Goal: Information Seeking & Learning: Learn about a topic

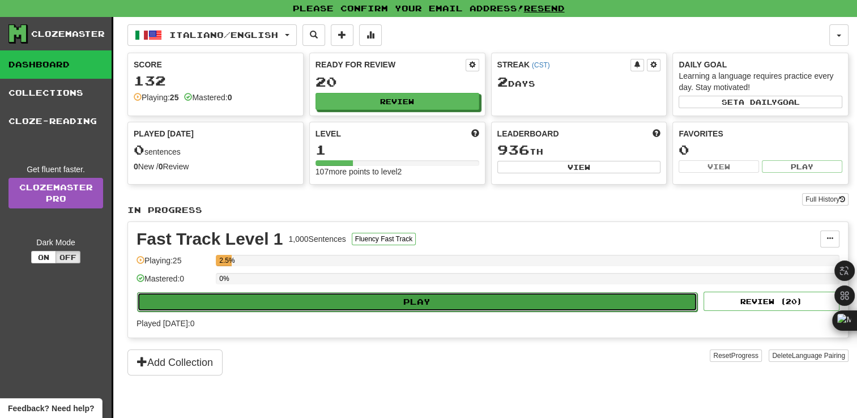
click at [421, 302] on button "Play" at bounding box center [417, 301] width 560 height 19
select select "**"
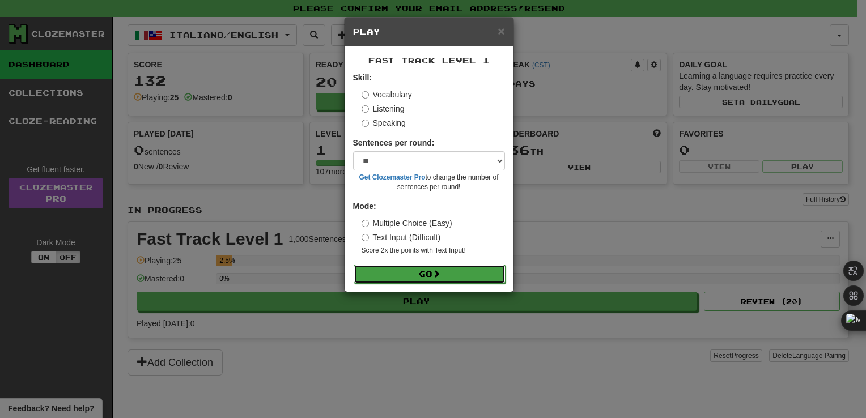
click at [415, 271] on button "Go" at bounding box center [429, 274] width 152 height 19
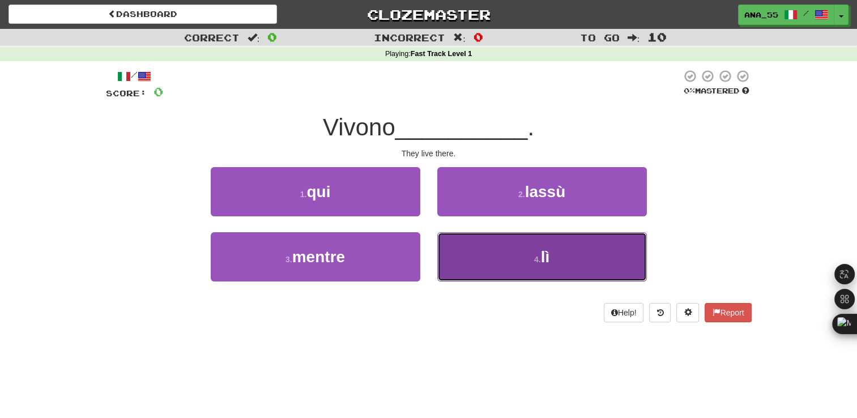
click at [505, 240] on button "4 . lì" at bounding box center [542, 256] width 210 height 49
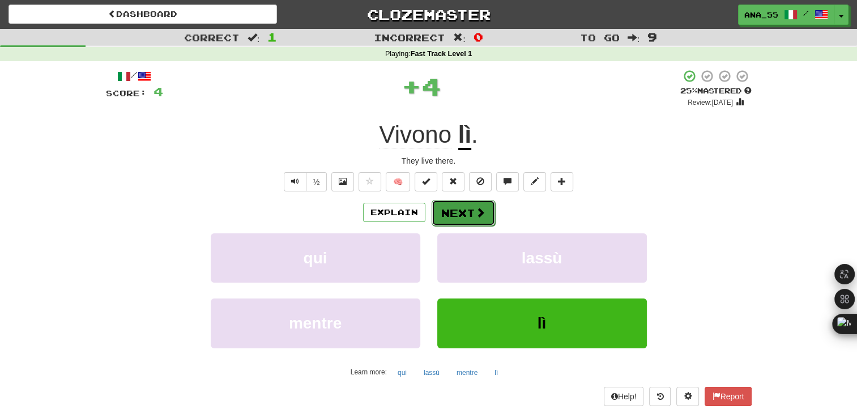
click at [472, 219] on button "Next" at bounding box center [463, 213] width 63 height 26
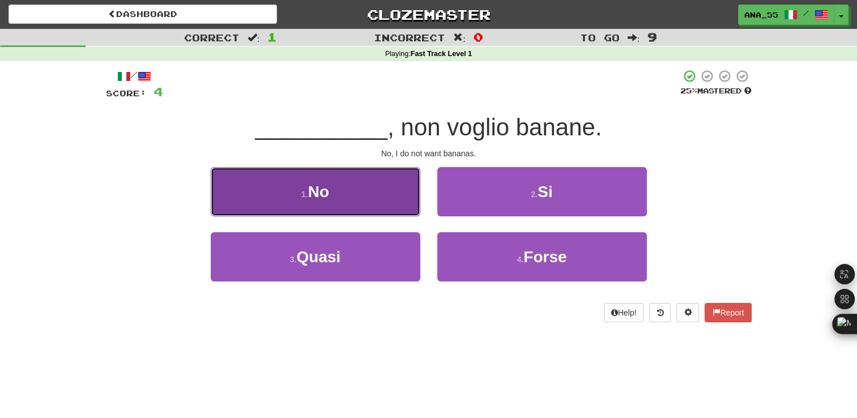
click at [351, 204] on button "1 . No" at bounding box center [316, 191] width 210 height 49
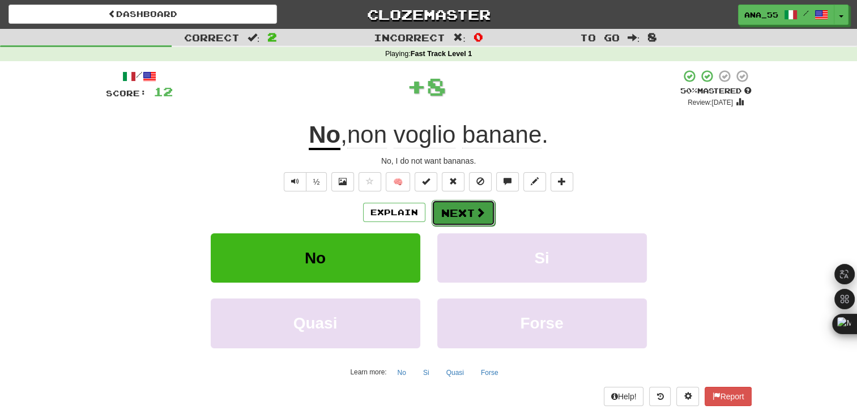
click at [474, 201] on button "Next" at bounding box center [463, 213] width 63 height 26
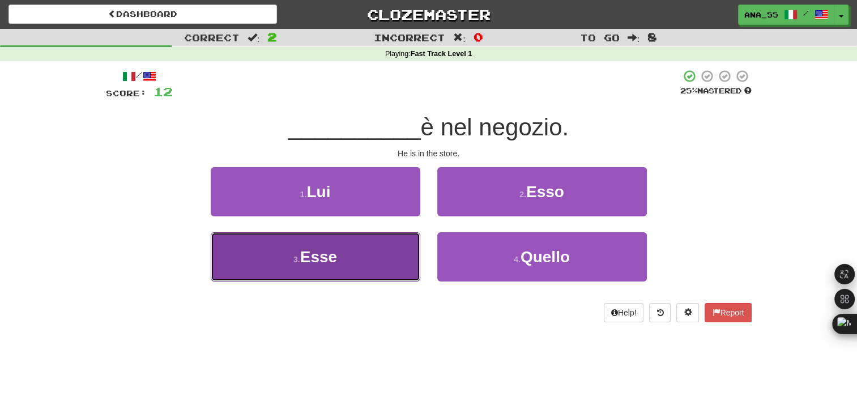
click at [376, 255] on button "3 . Esse" at bounding box center [316, 256] width 210 height 49
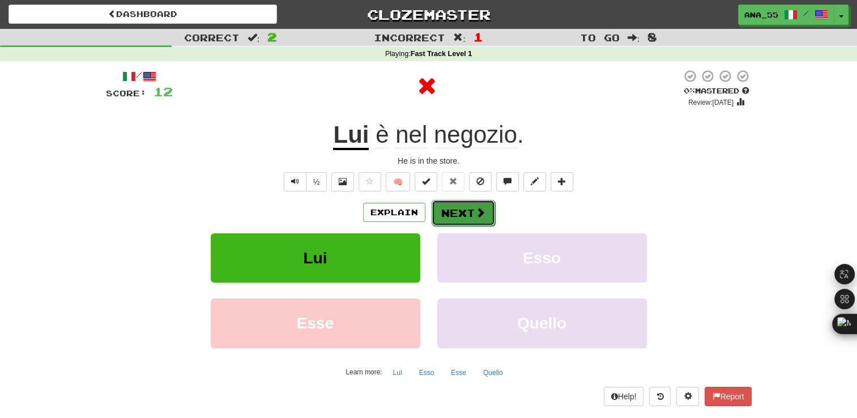
click at [457, 205] on button "Next" at bounding box center [463, 213] width 63 height 26
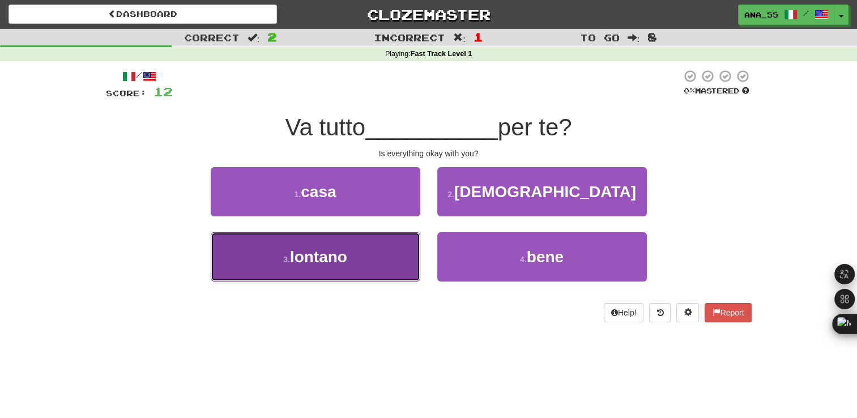
click at [356, 267] on button "3 . lontano" at bounding box center [316, 256] width 210 height 49
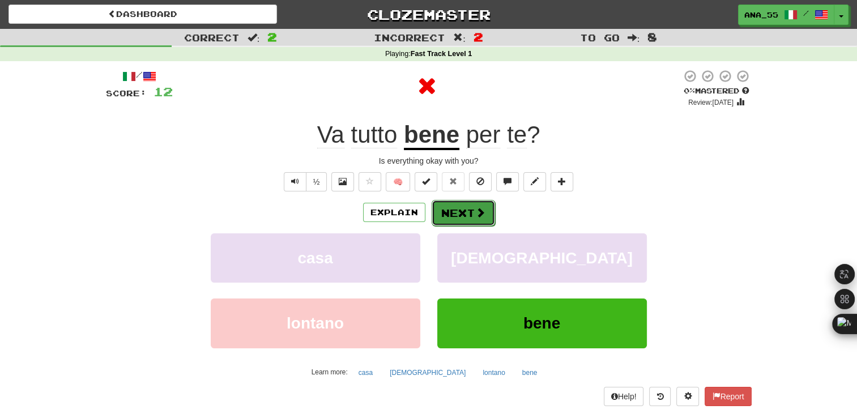
click at [478, 209] on span at bounding box center [480, 212] width 10 height 10
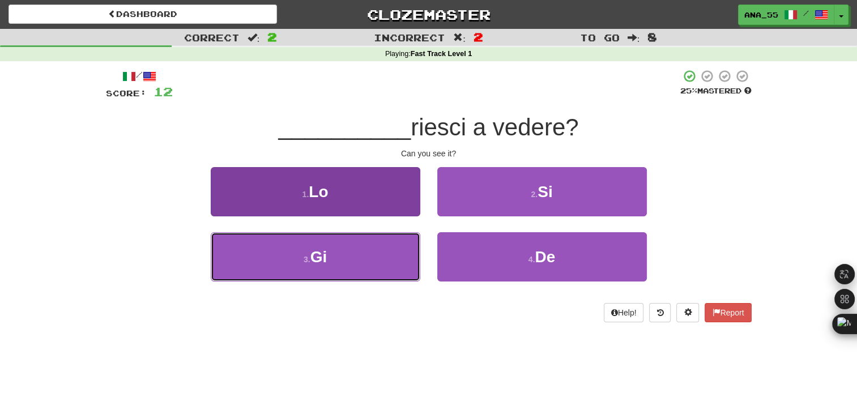
click at [373, 247] on button "3 . Gi" at bounding box center [316, 256] width 210 height 49
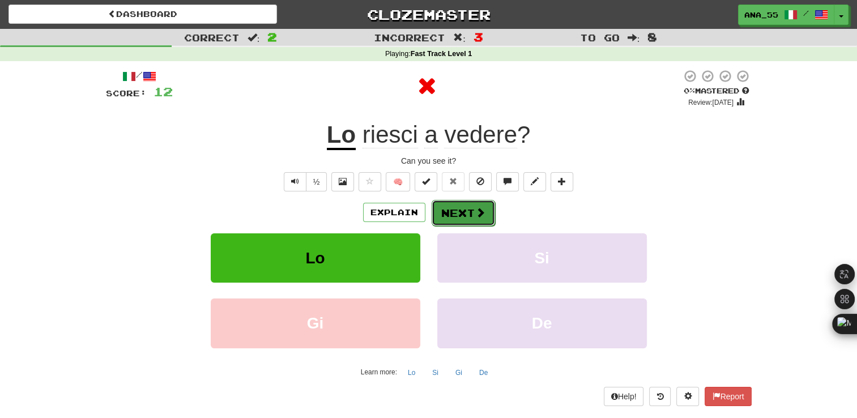
click at [462, 221] on button "Next" at bounding box center [463, 213] width 63 height 26
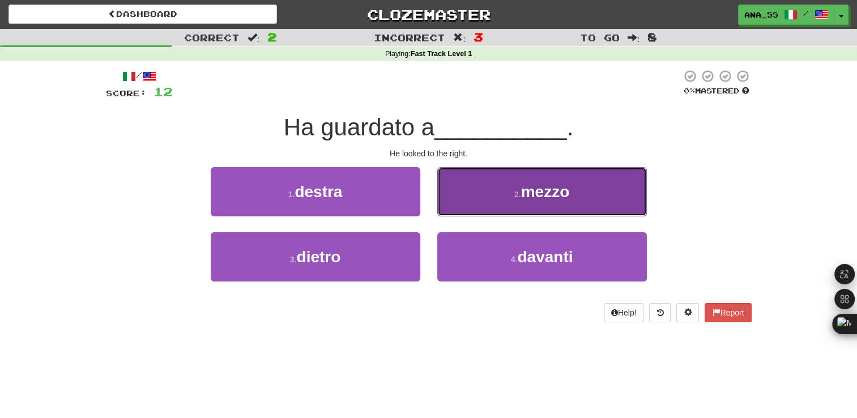
click at [531, 194] on span "mezzo" at bounding box center [545, 192] width 49 height 18
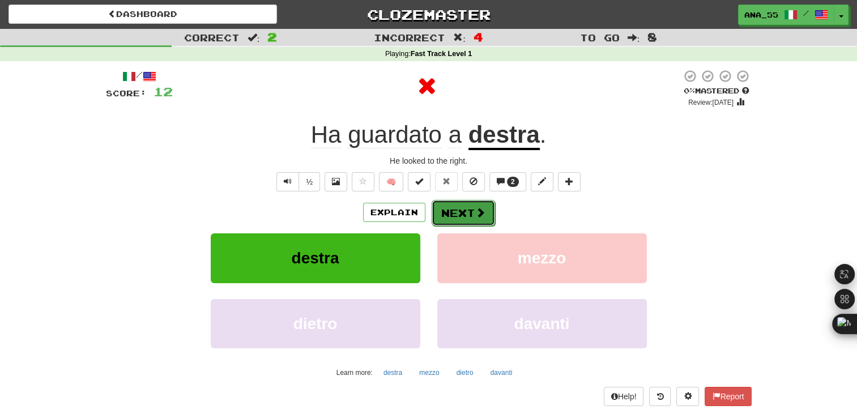
click at [451, 214] on button "Next" at bounding box center [463, 213] width 63 height 26
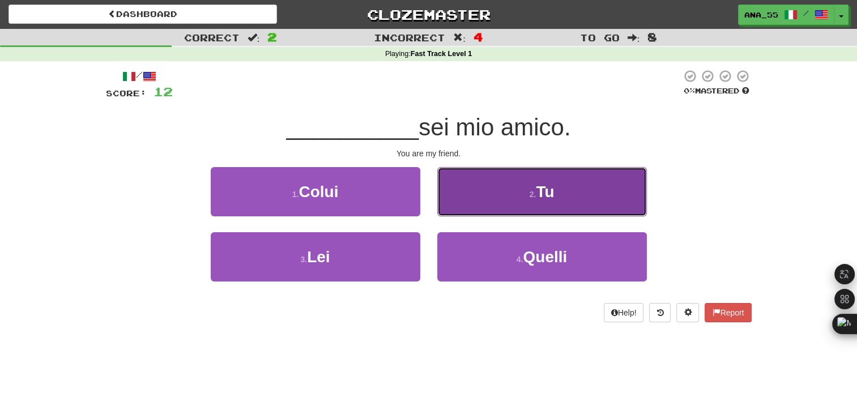
click at [506, 197] on button "2 . Tu" at bounding box center [542, 191] width 210 height 49
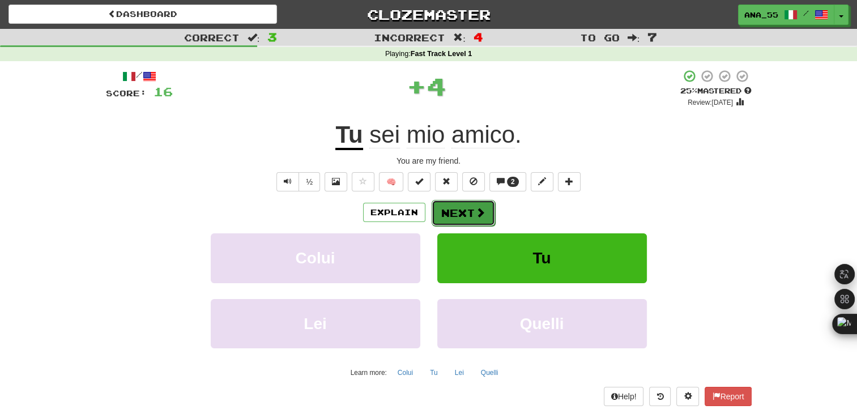
click at [471, 212] on button "Next" at bounding box center [463, 213] width 63 height 26
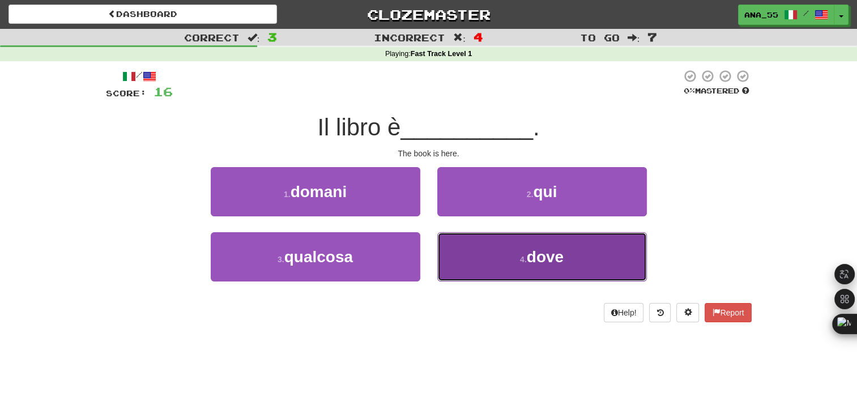
click at [519, 251] on button "4 . dove" at bounding box center [542, 256] width 210 height 49
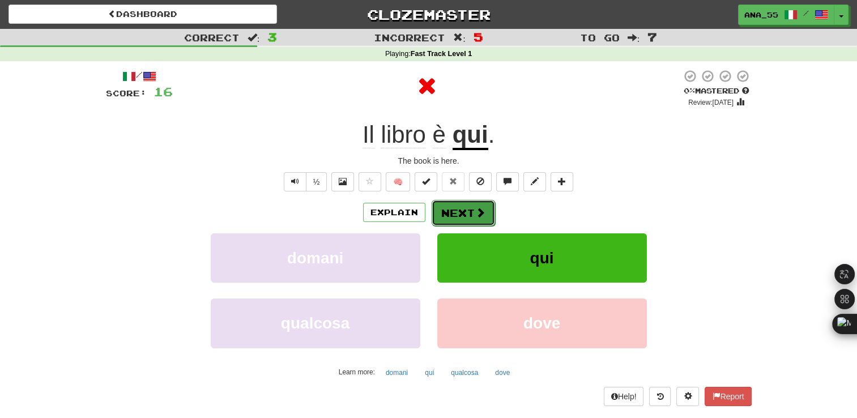
click at [466, 203] on button "Next" at bounding box center [463, 213] width 63 height 26
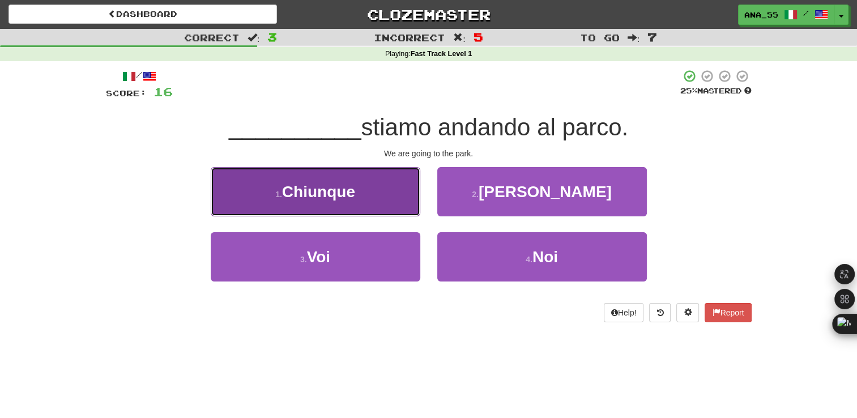
click at [314, 183] on span "Chiunque" at bounding box center [318, 192] width 73 height 18
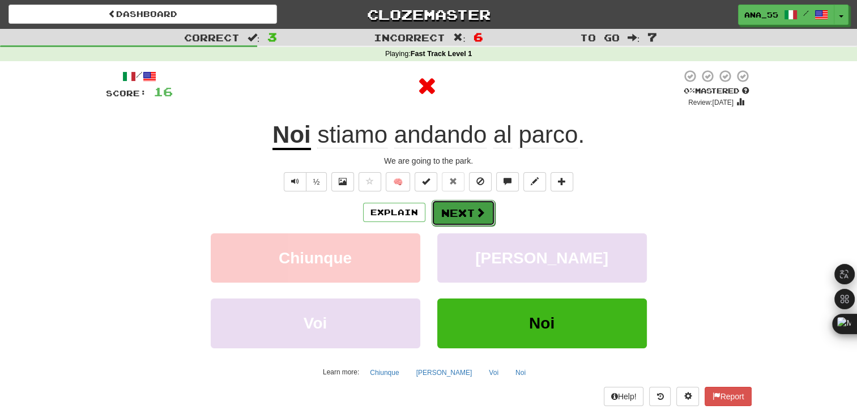
click at [460, 216] on button "Next" at bounding box center [463, 213] width 63 height 26
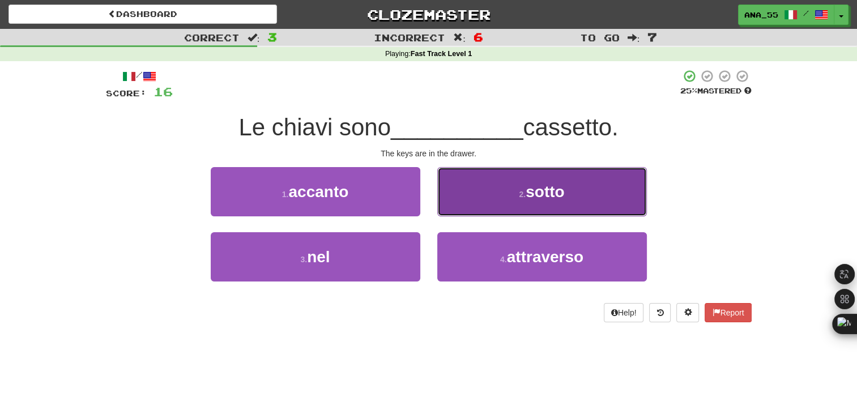
click at [494, 199] on button "2 . sotto" at bounding box center [542, 191] width 210 height 49
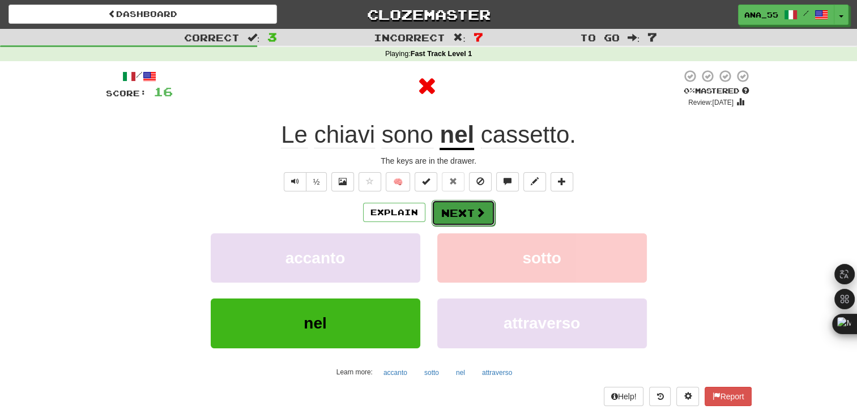
click at [459, 211] on button "Next" at bounding box center [463, 213] width 63 height 26
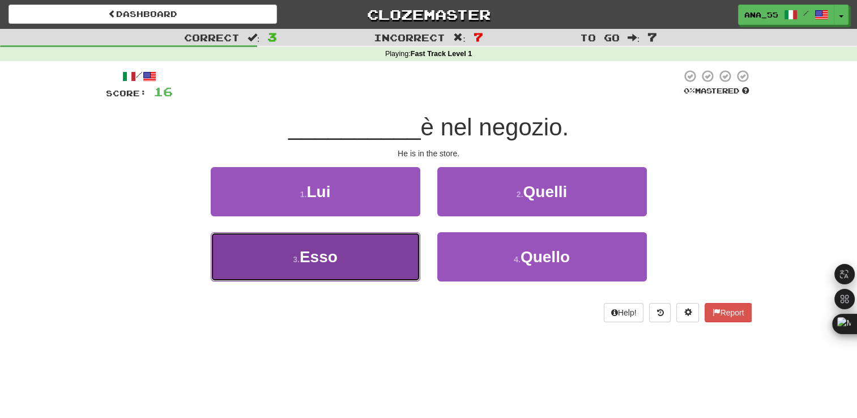
click at [369, 264] on button "3 . Esso" at bounding box center [316, 256] width 210 height 49
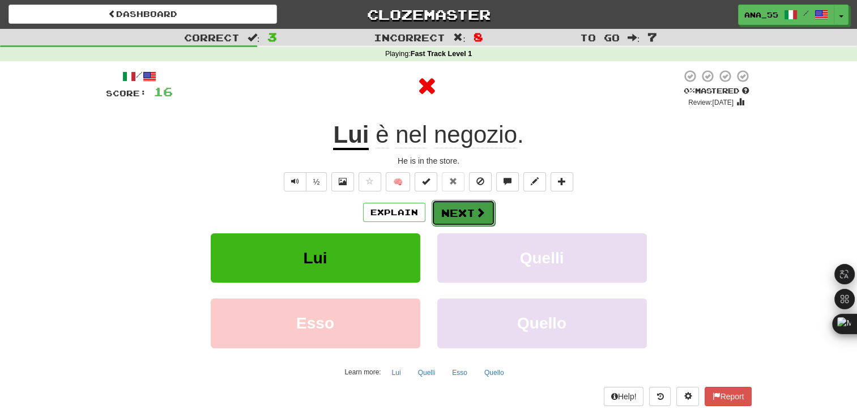
click at [455, 212] on button "Next" at bounding box center [463, 213] width 63 height 26
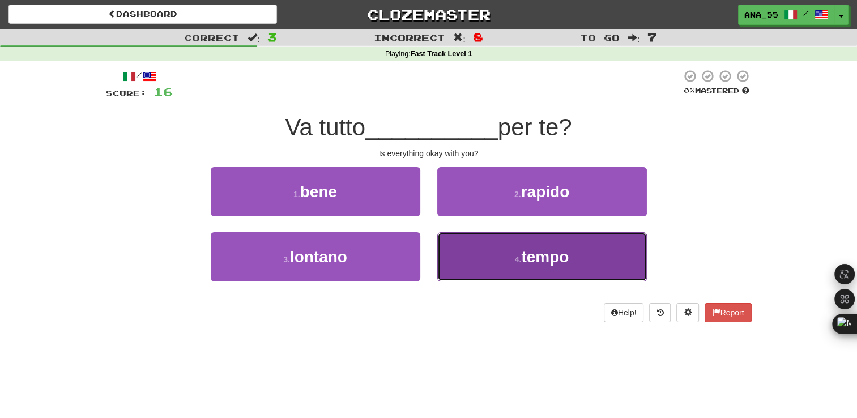
click at [508, 259] on button "4 . tempo" at bounding box center [542, 256] width 210 height 49
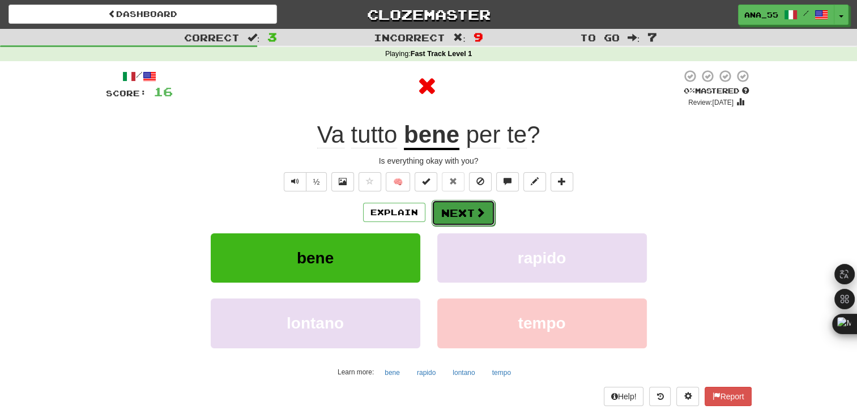
click at [458, 223] on button "Next" at bounding box center [463, 213] width 63 height 26
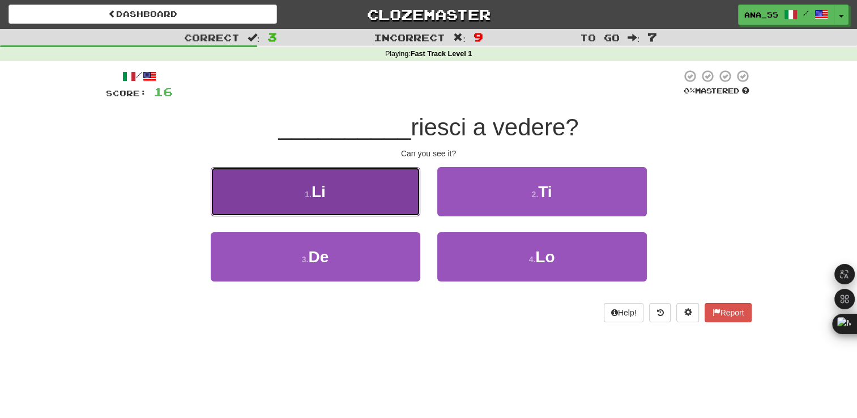
click at [347, 189] on button "1 . Li" at bounding box center [316, 191] width 210 height 49
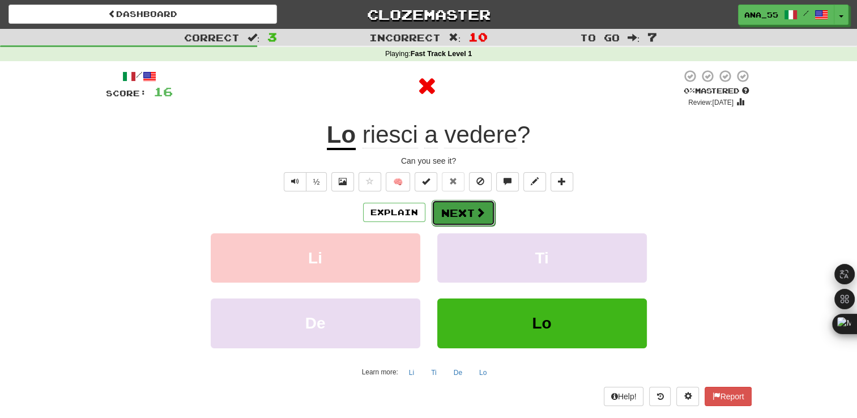
click at [461, 207] on button "Next" at bounding box center [463, 213] width 63 height 26
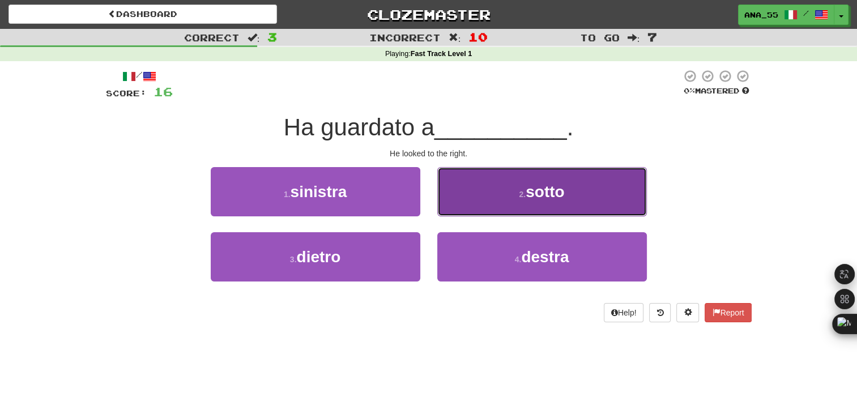
click at [515, 207] on button "2 . sotto" at bounding box center [542, 191] width 210 height 49
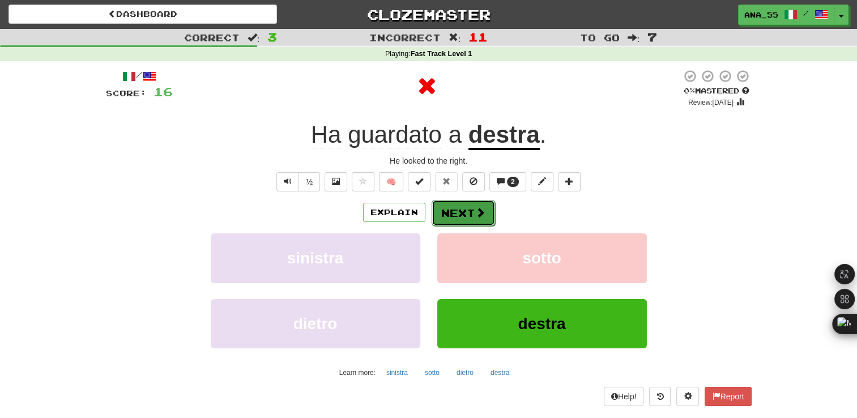
click at [476, 210] on span at bounding box center [480, 212] width 10 height 10
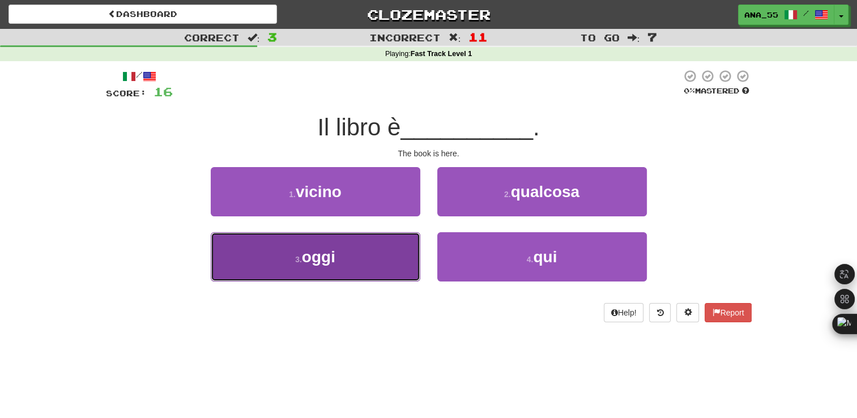
click at [355, 264] on button "3 . oggi" at bounding box center [316, 256] width 210 height 49
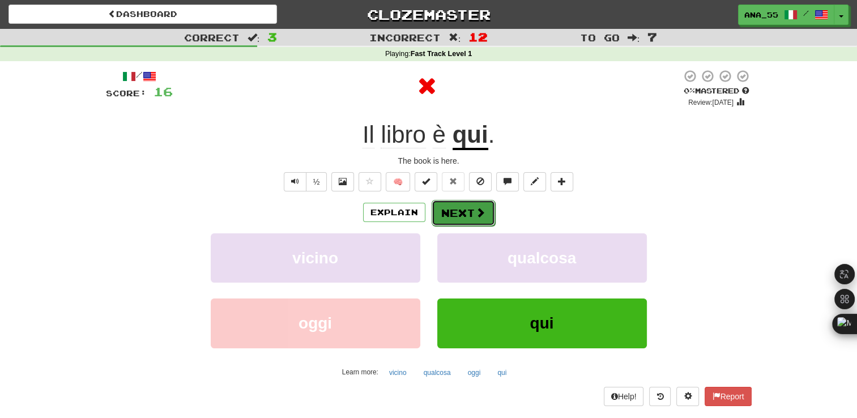
click at [475, 214] on span at bounding box center [480, 212] width 10 height 10
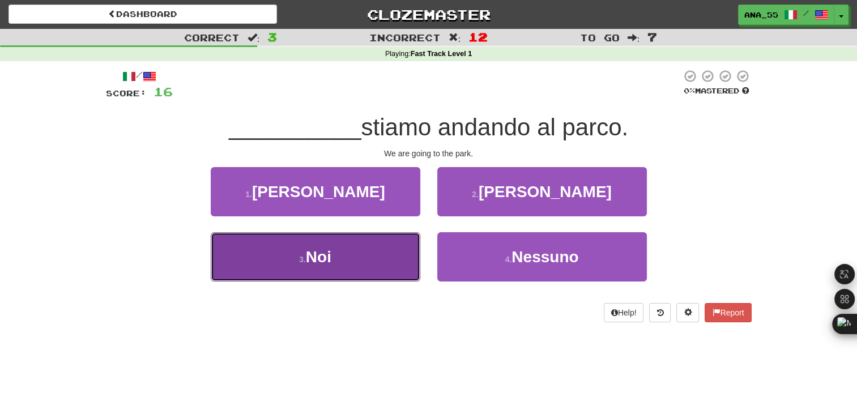
click at [346, 254] on button "3 . [GEOGRAPHIC_DATA]" at bounding box center [316, 256] width 210 height 49
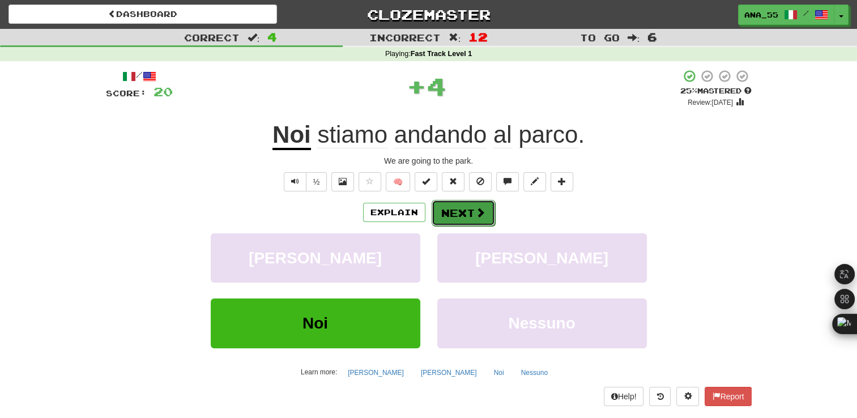
click at [472, 205] on button "Next" at bounding box center [463, 213] width 63 height 26
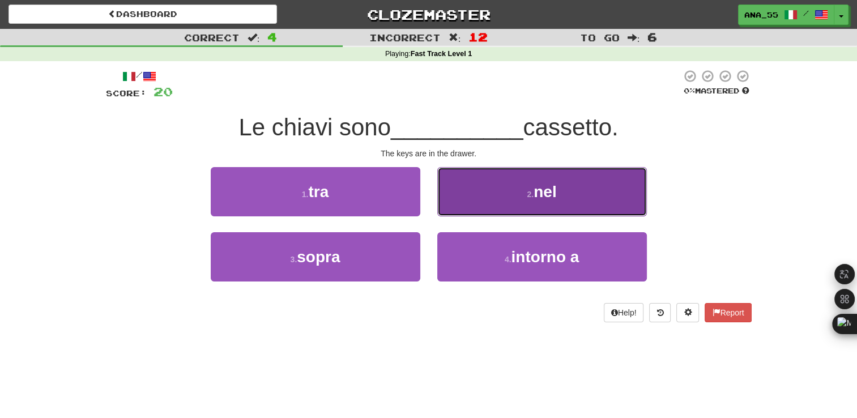
click at [521, 210] on button "2 . nel" at bounding box center [542, 191] width 210 height 49
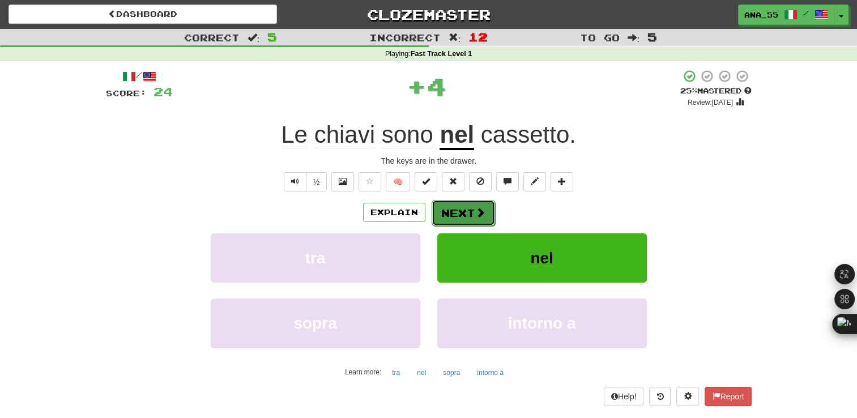
click at [455, 214] on button "Next" at bounding box center [463, 213] width 63 height 26
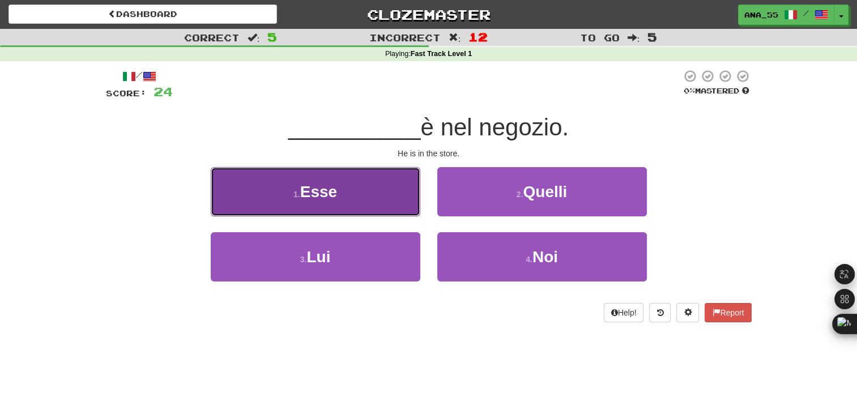
click at [378, 191] on button "1 . Esse" at bounding box center [316, 191] width 210 height 49
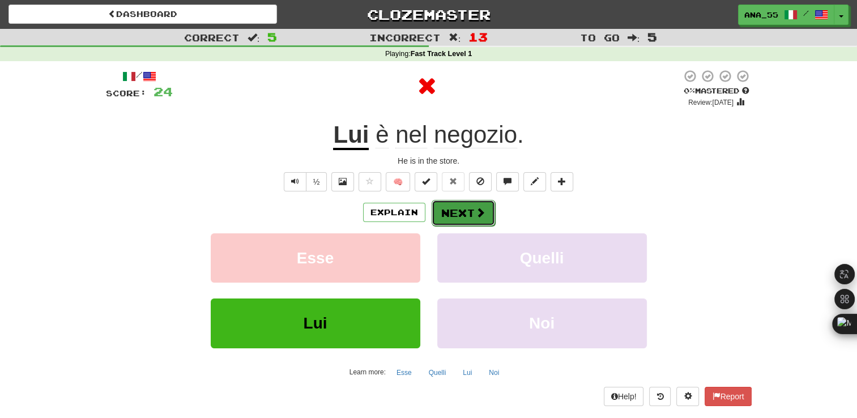
click at [475, 214] on span at bounding box center [480, 212] width 10 height 10
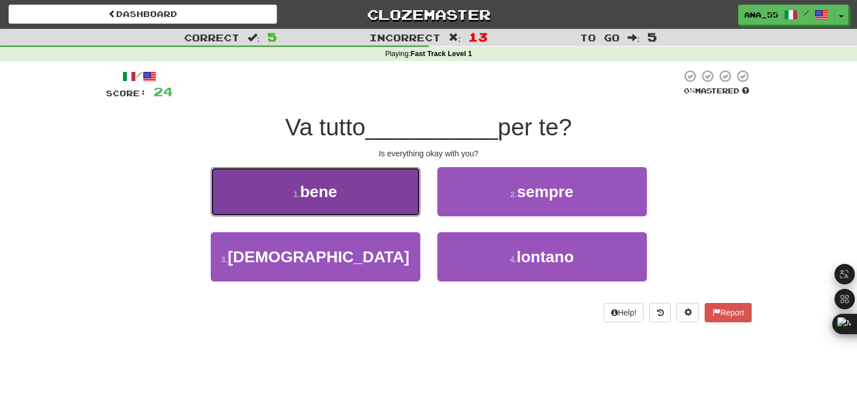
click at [358, 202] on button "1 . bene" at bounding box center [316, 191] width 210 height 49
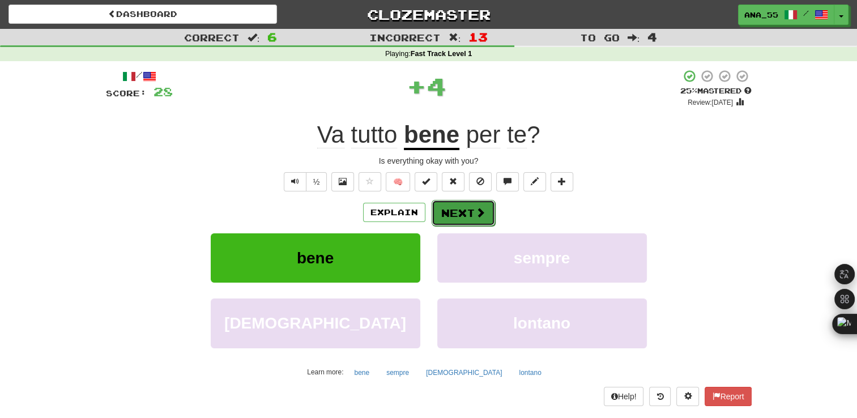
click at [462, 221] on button "Next" at bounding box center [463, 213] width 63 height 26
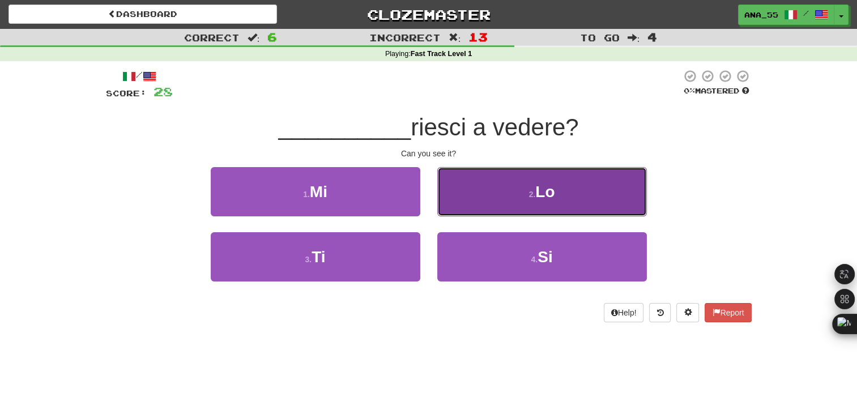
click at [528, 204] on button "2 . Lo" at bounding box center [542, 191] width 210 height 49
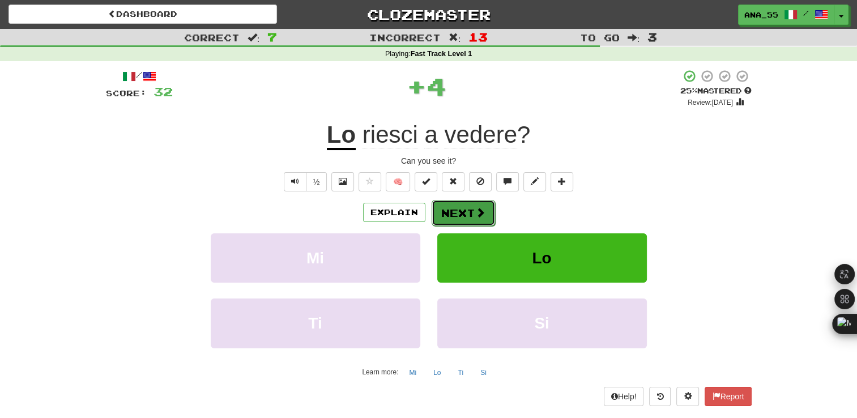
click at [461, 211] on button "Next" at bounding box center [463, 213] width 63 height 26
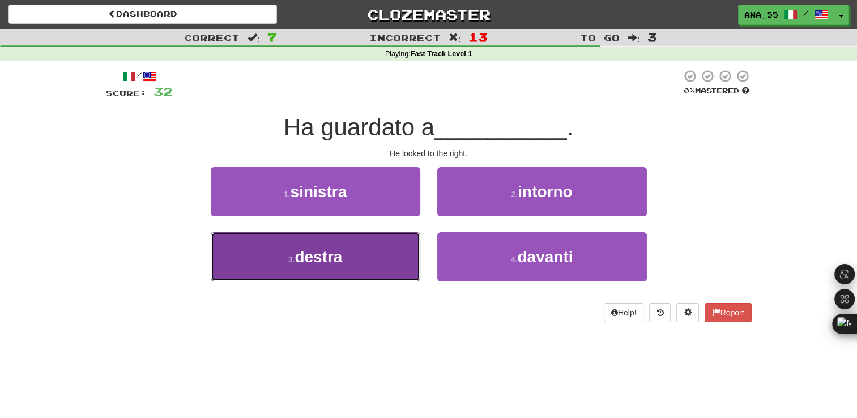
click at [366, 246] on button "3 . destra" at bounding box center [316, 256] width 210 height 49
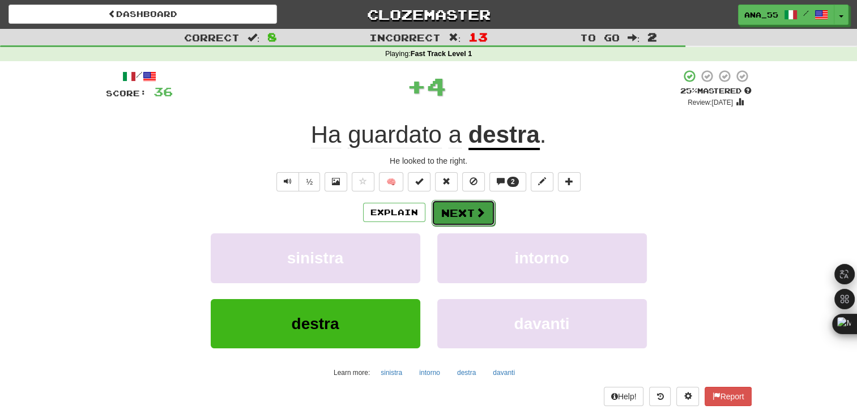
click at [462, 211] on button "Next" at bounding box center [463, 213] width 63 height 26
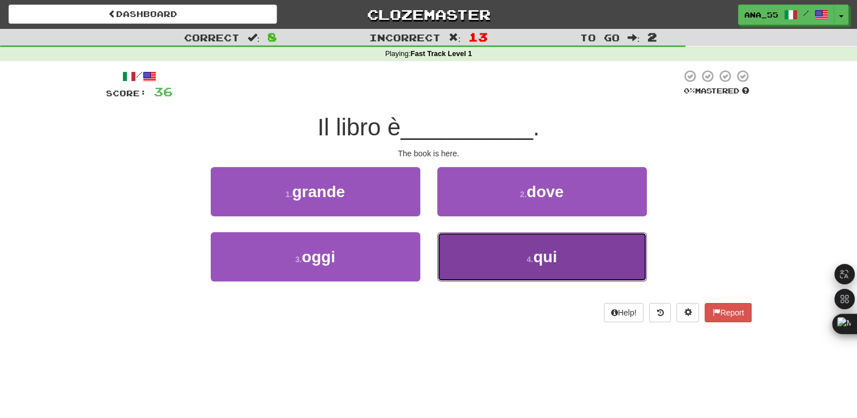
click at [501, 267] on button "4 . qui" at bounding box center [542, 256] width 210 height 49
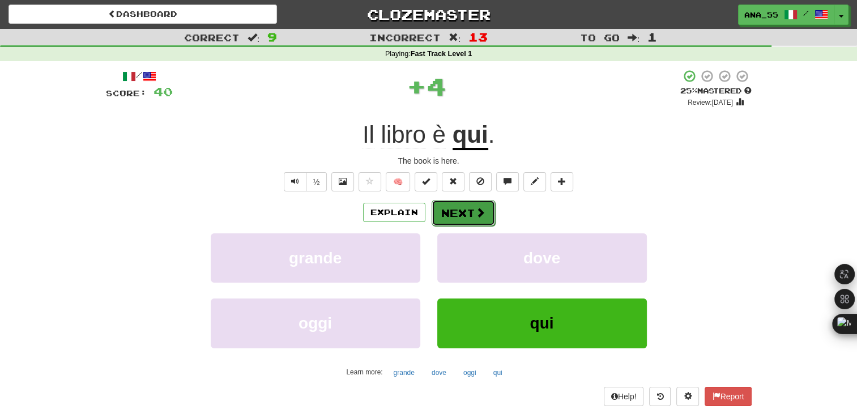
click at [463, 211] on button "Next" at bounding box center [463, 213] width 63 height 26
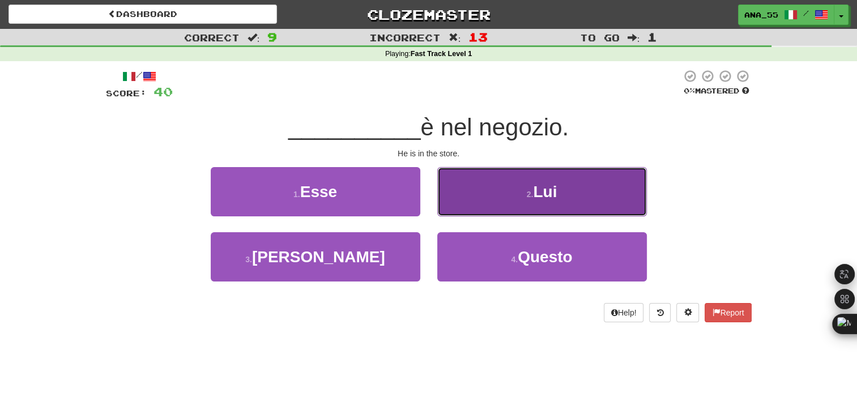
click at [493, 181] on button "2 . Lui" at bounding box center [542, 191] width 210 height 49
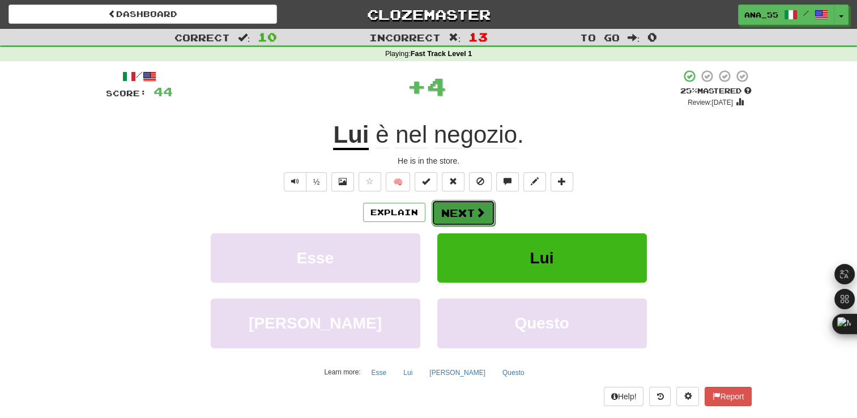
click at [467, 211] on button "Next" at bounding box center [463, 213] width 63 height 26
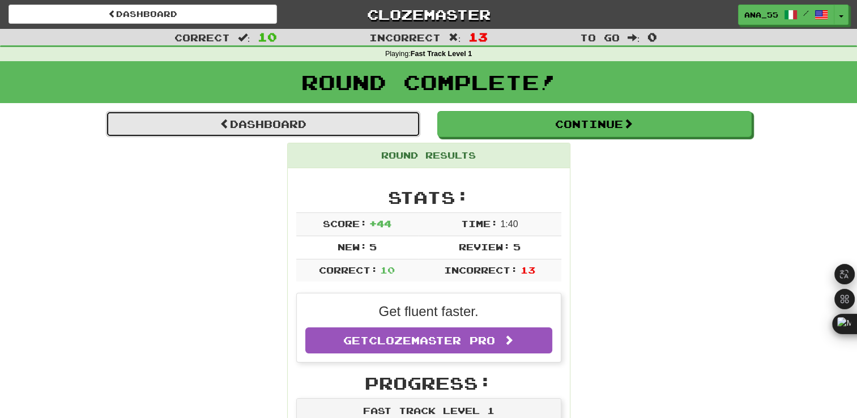
click at [235, 119] on link "Dashboard" at bounding box center [263, 124] width 314 height 26
